Goal: Find specific page/section: Find specific page/section

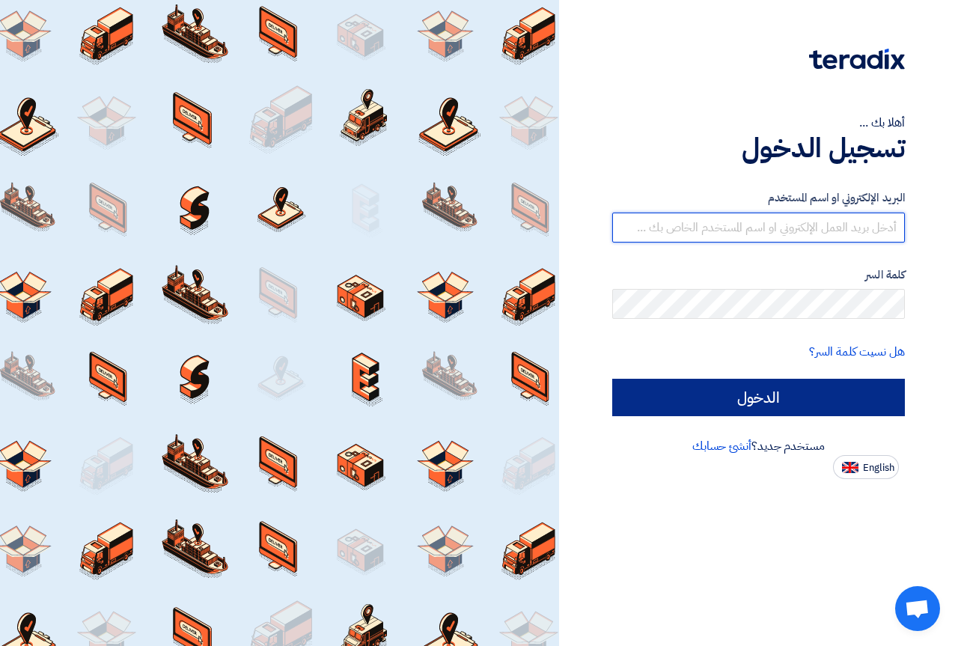
type input "[DOMAIN_NAME][EMAIL_ADDRESS][DOMAIN_NAME]"
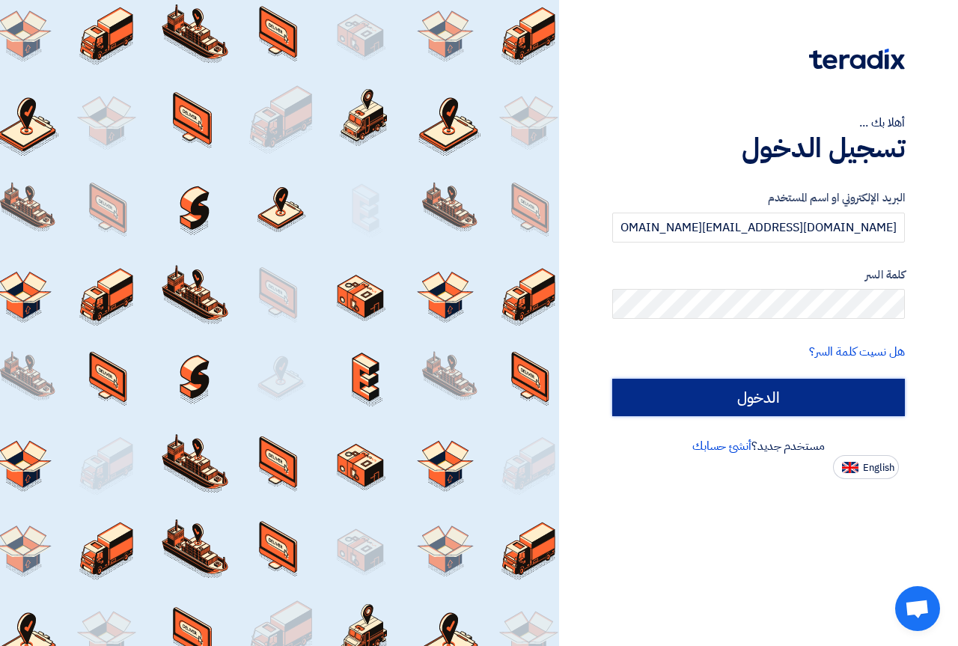
click at [717, 395] on input "الدخول" at bounding box center [758, 397] width 293 height 37
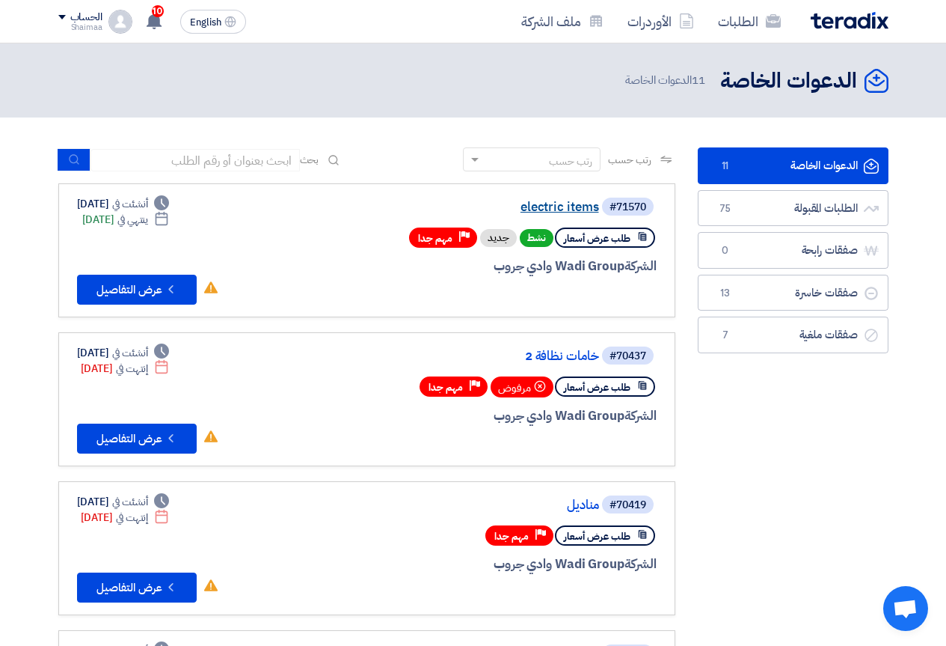
click at [552, 202] on link "electric items" at bounding box center [449, 207] width 299 height 13
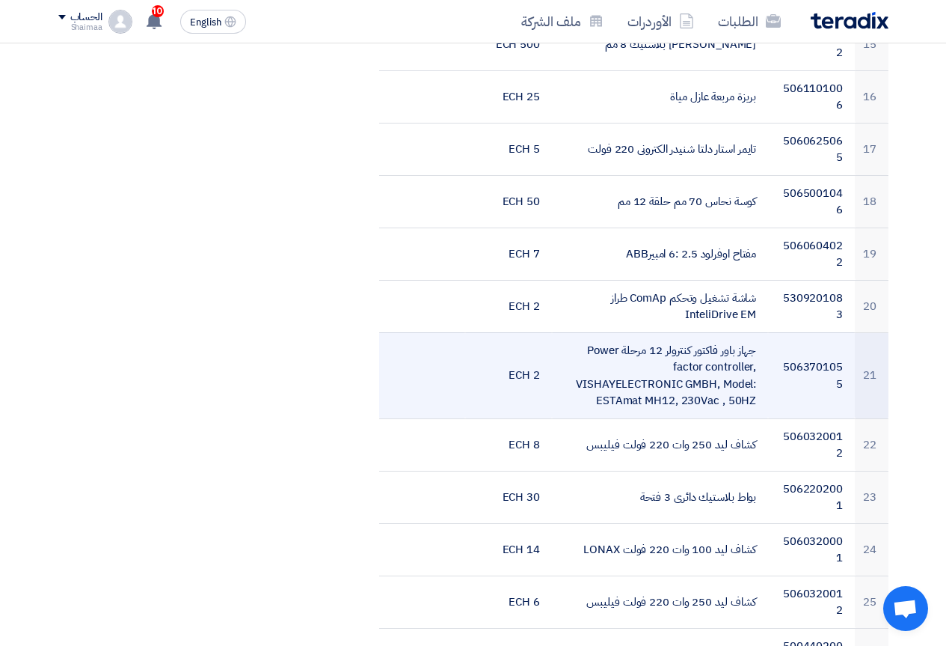
scroll to position [1422, 0]
